Goal: Complete application form

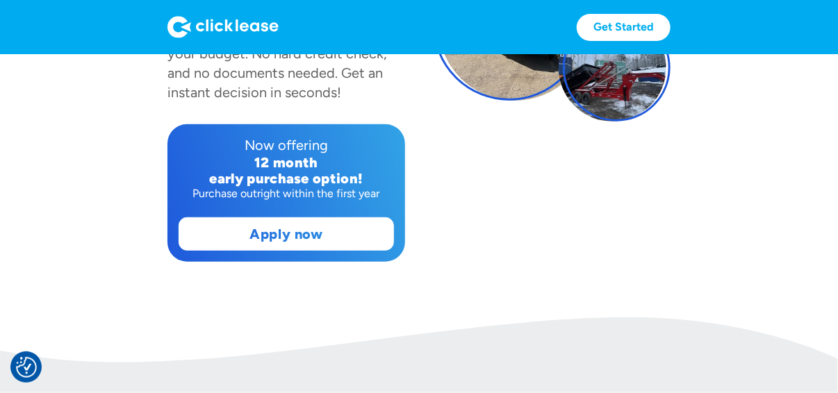
scroll to position [278, 0]
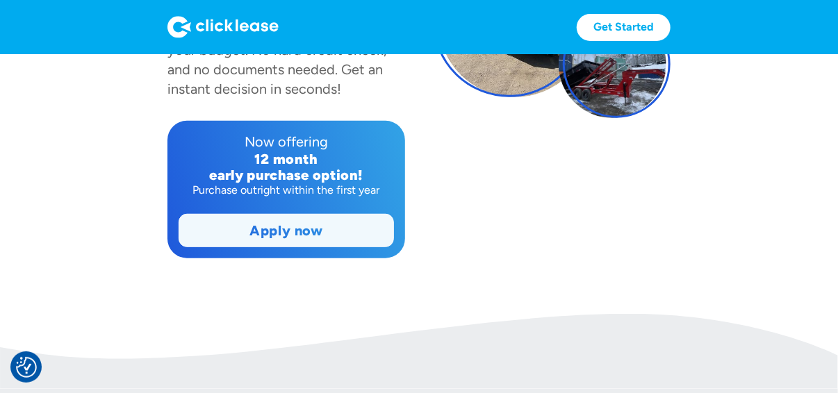
click at [333, 230] on link "Apply now" at bounding box center [286, 231] width 214 height 32
